Goal: Transaction & Acquisition: Obtain resource

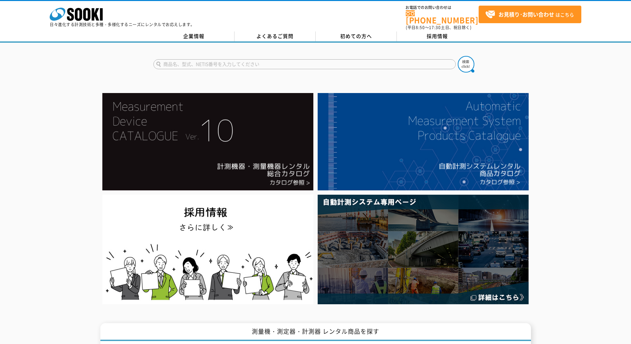
click at [245, 63] on input "text" at bounding box center [304, 64] width 302 height 10
type input "おくだけ"
click at [458, 56] on button at bounding box center [466, 64] width 17 height 17
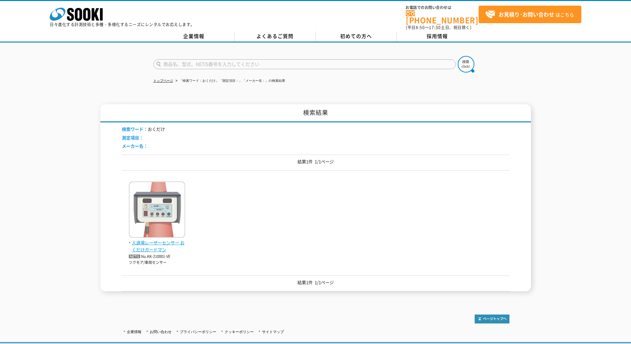
click at [167, 213] on img at bounding box center [157, 210] width 56 height 58
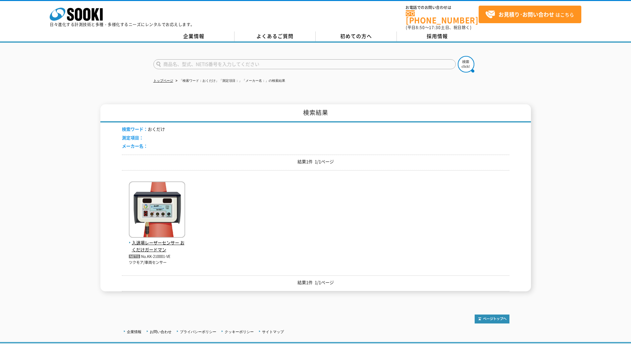
click at [173, 63] on input "text" at bounding box center [304, 64] width 302 height 10
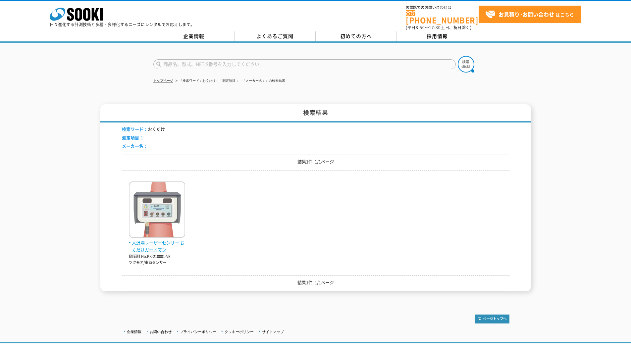
type input "商品名、型式、NETIS番号を入力してください"
click at [159, 213] on img at bounding box center [157, 210] width 56 height 58
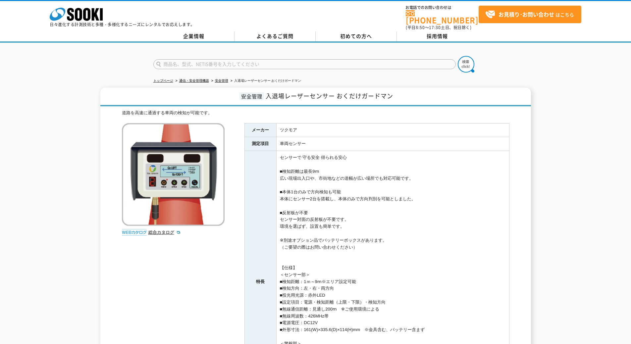
drag, startPoint x: 492, startPoint y: 153, endPoint x: 480, endPoint y: 78, distance: 76.0
